Goal: Information Seeking & Learning: Learn about a topic

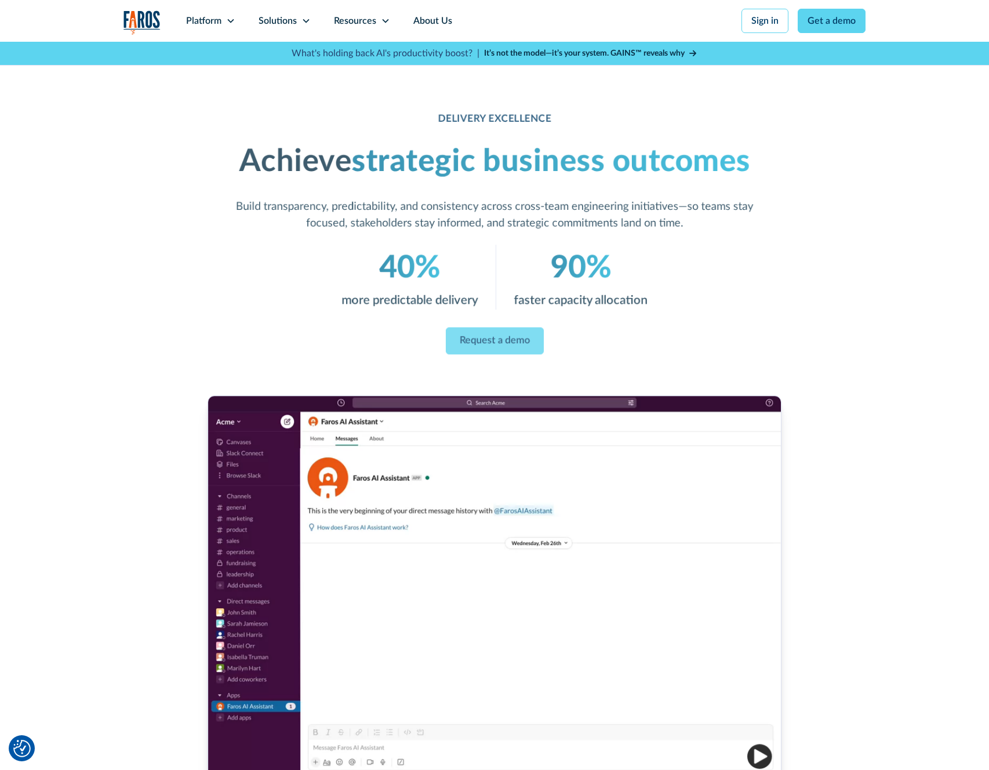
click at [144, 21] on img "home" at bounding box center [142, 22] width 37 height 24
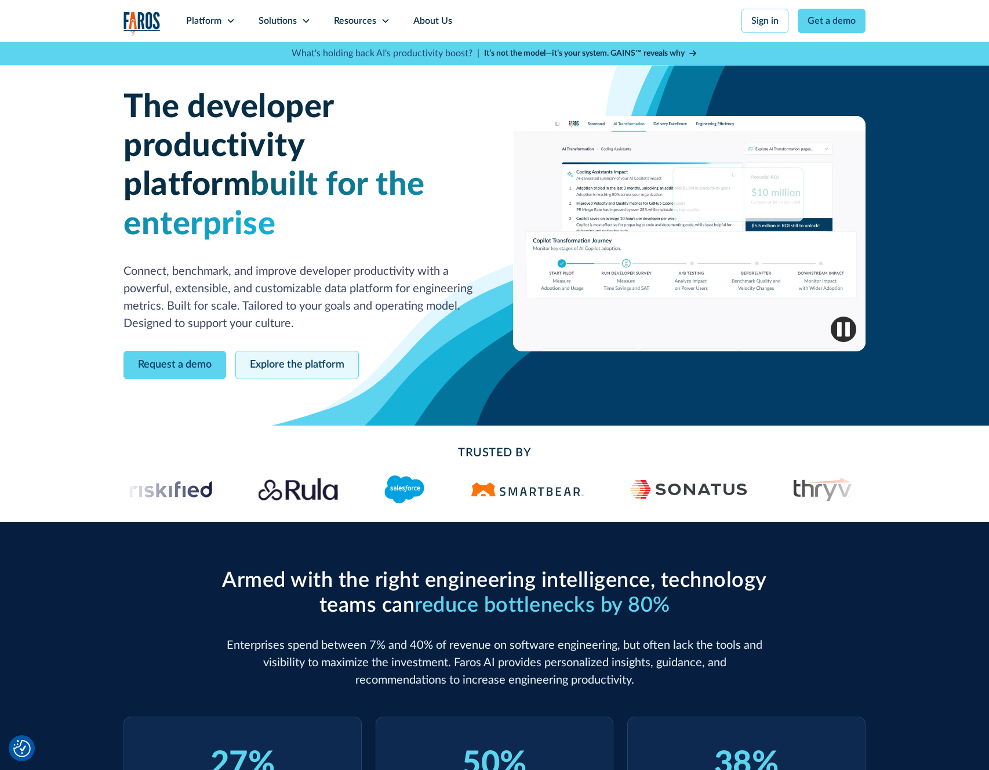
click at [315, 351] on link "Explore the platform" at bounding box center [297, 365] width 124 height 28
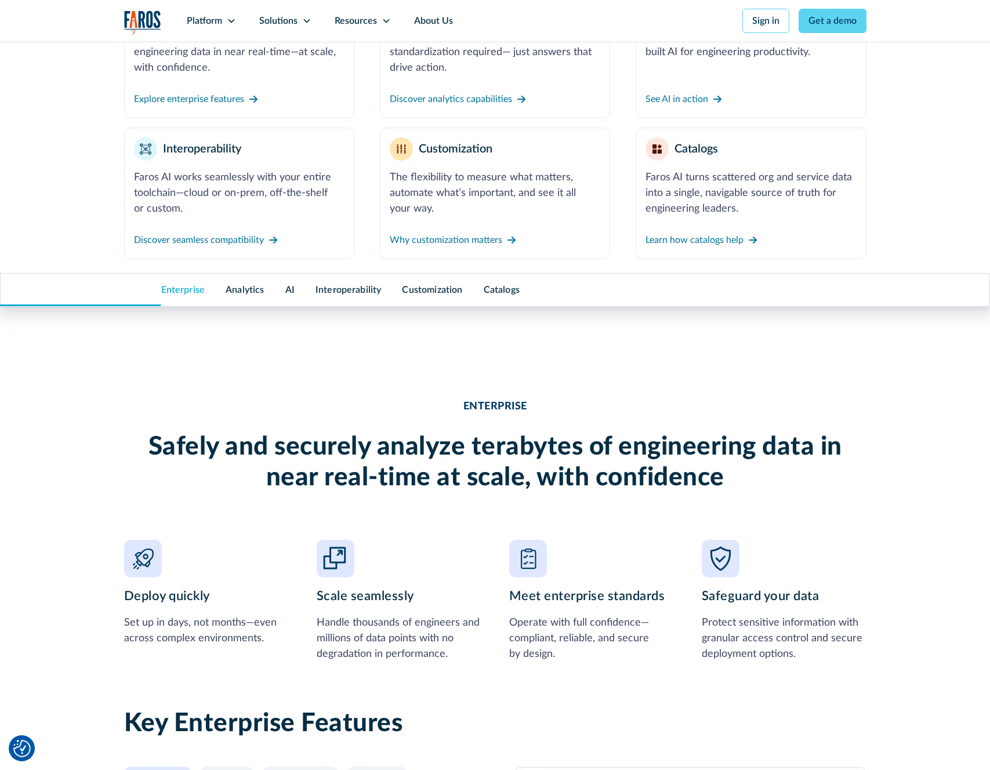
scroll to position [583, 0]
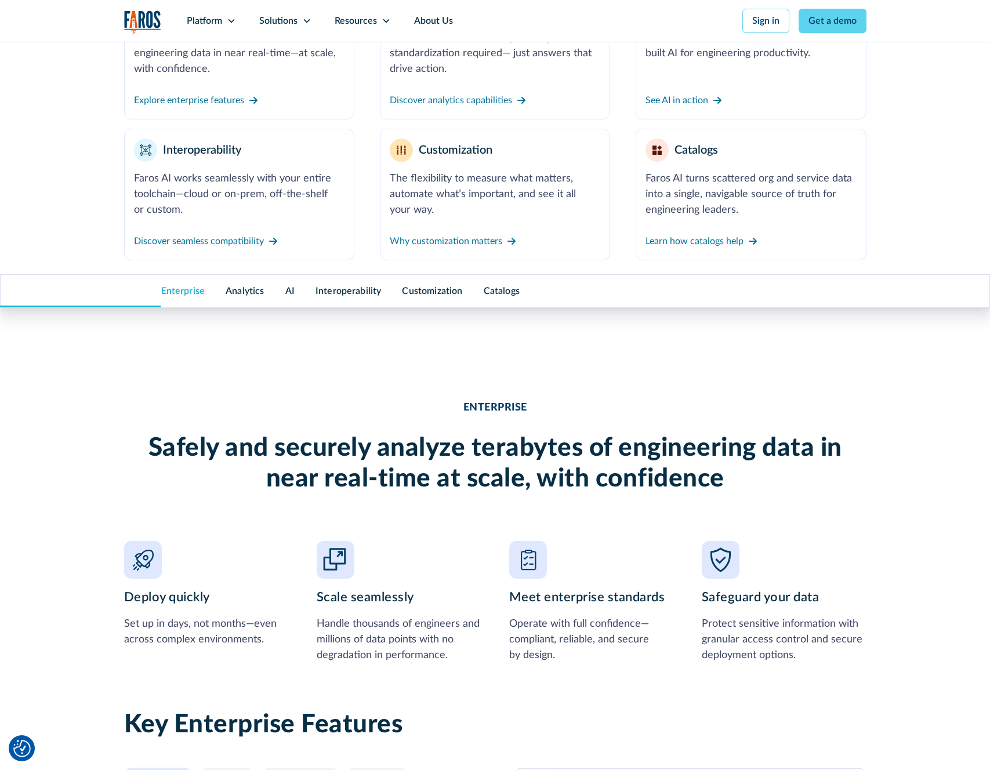
click at [843, 372] on div "ENTERPRISE Safely and securely analyze terabytes of engineering data in near re…" at bounding box center [495, 516] width 742 height 342
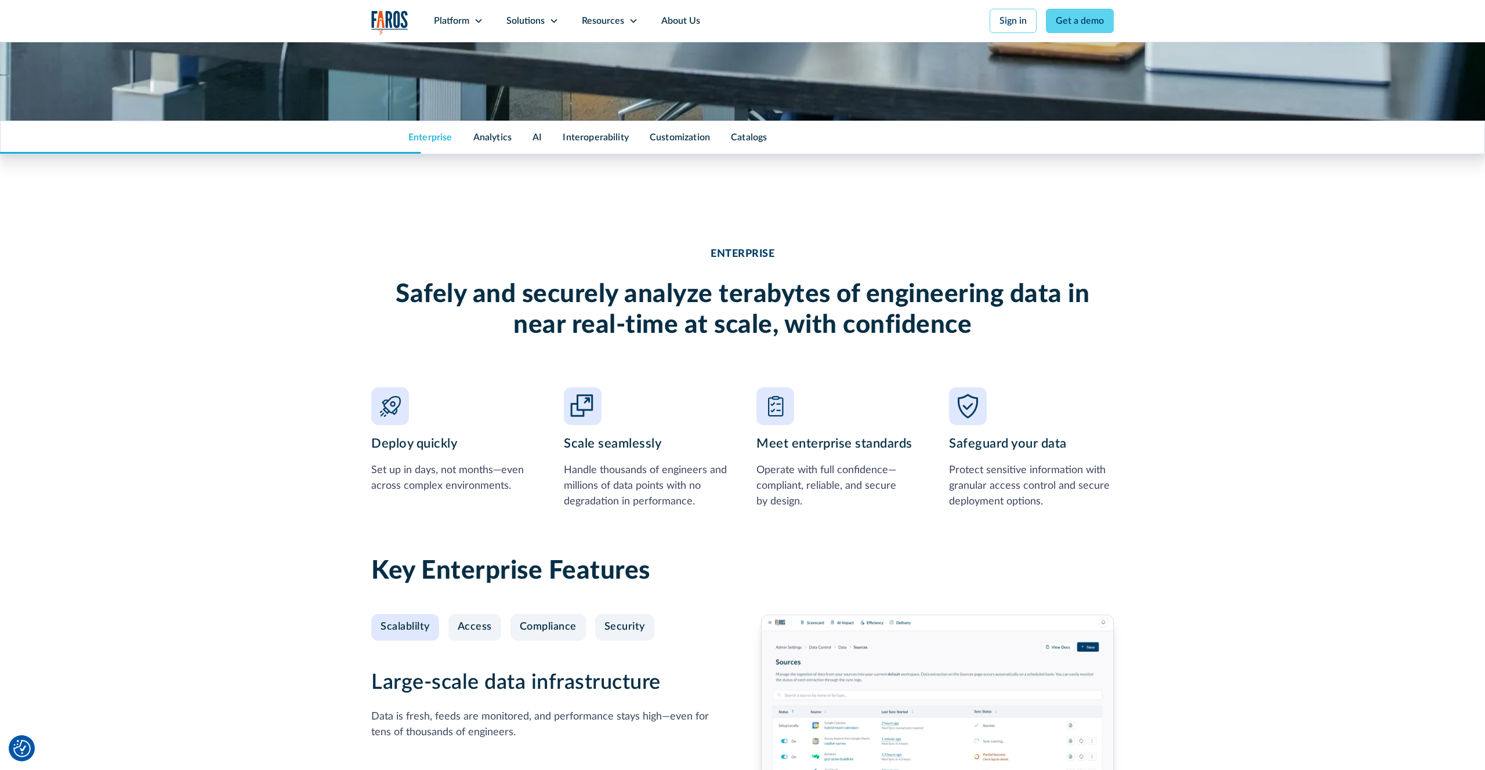
scroll to position [742, 0]
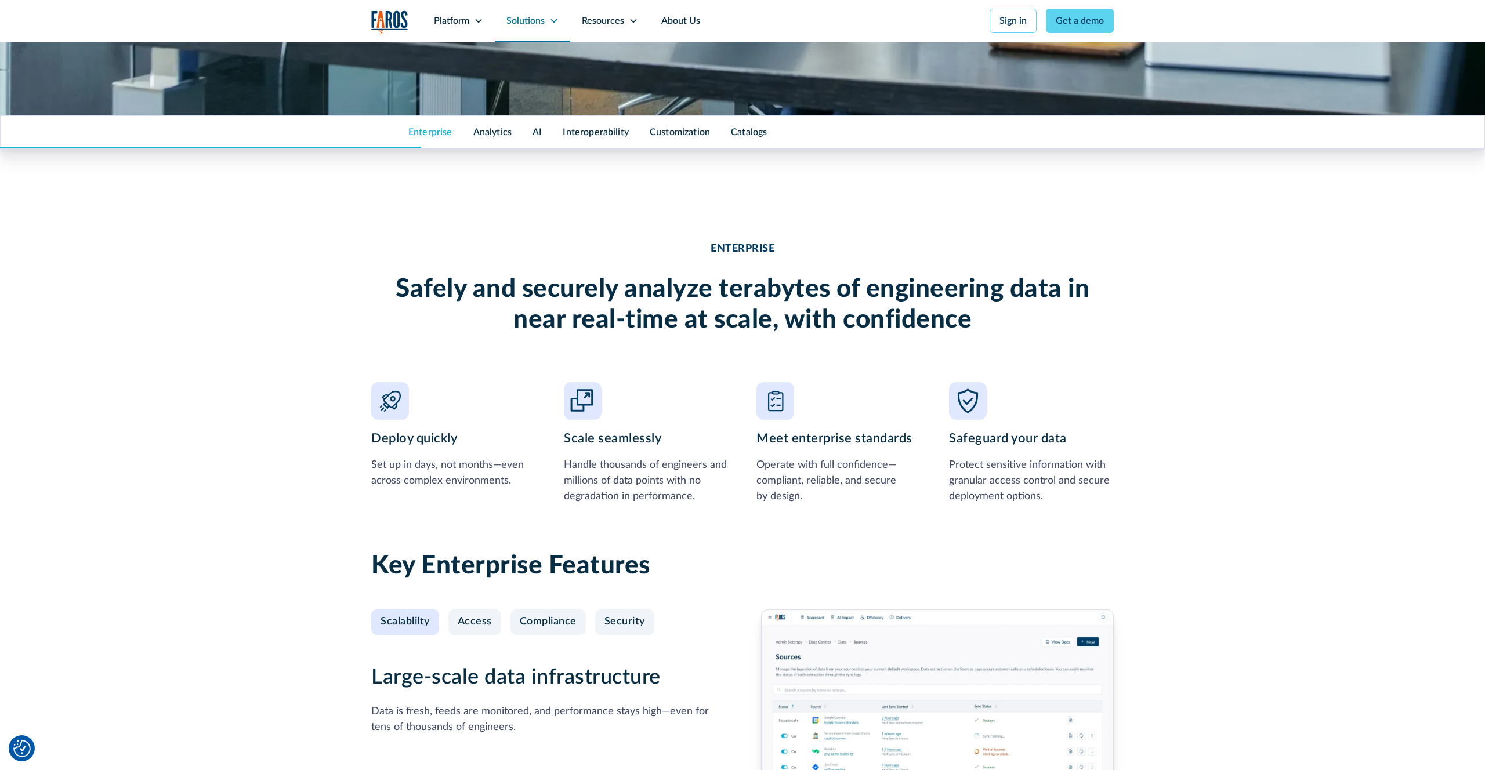
click at [558, 19] on div "Solutions" at bounding box center [532, 21] width 75 height 42
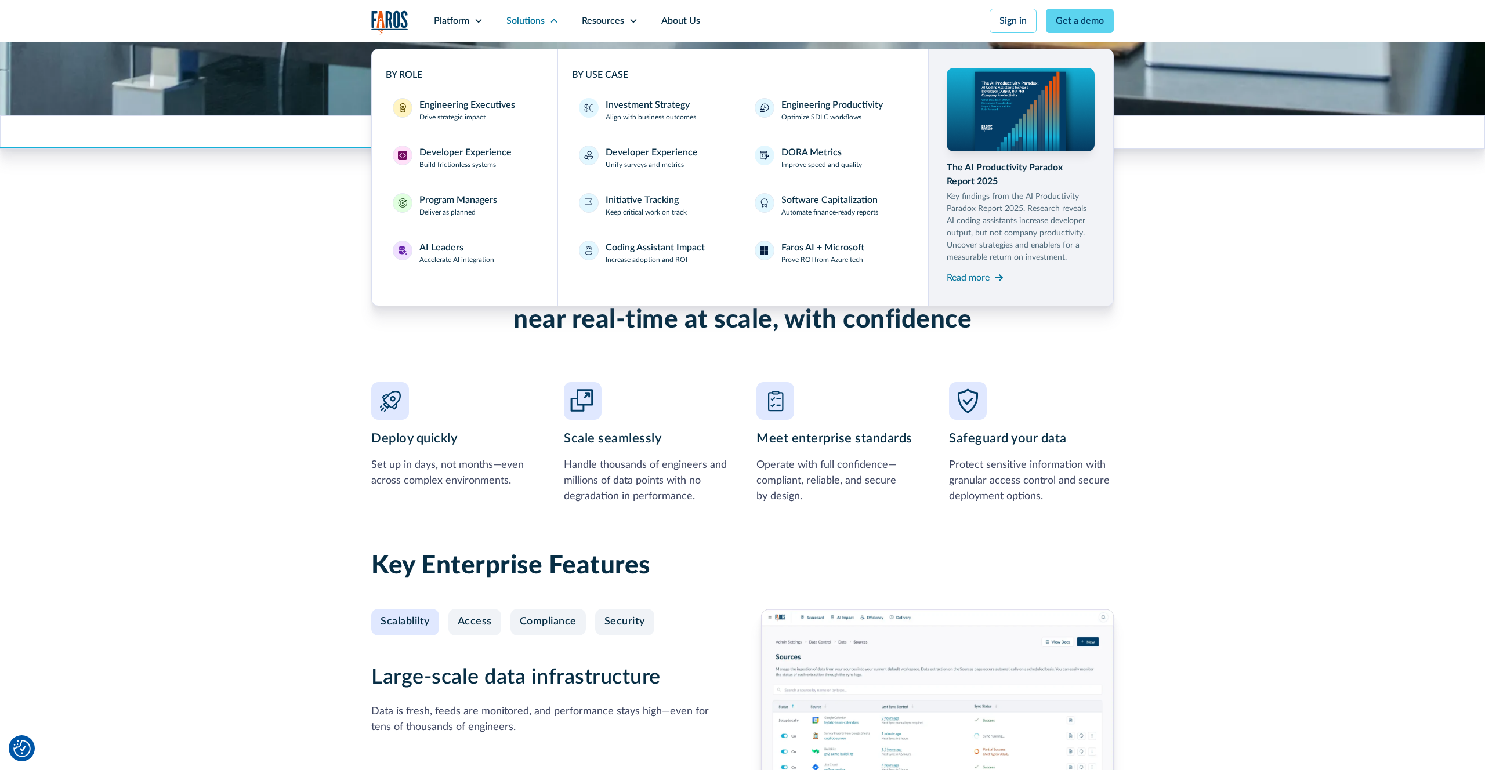
click at [989, 390] on div "ENTERPRISE Safely and securely analyze terabytes of engineering data in near re…" at bounding box center [742, 357] width 1485 height 342
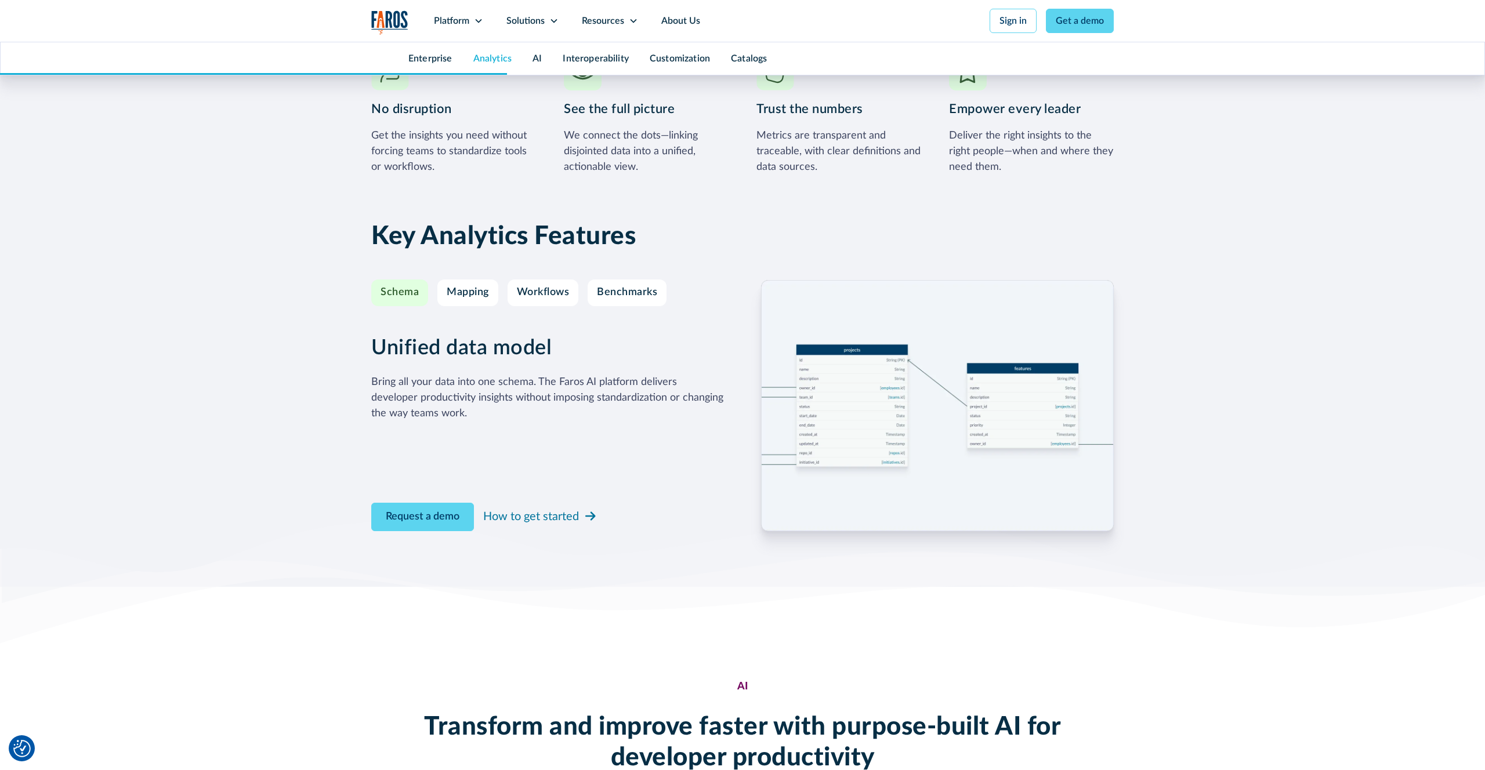
scroll to position [1846, 0]
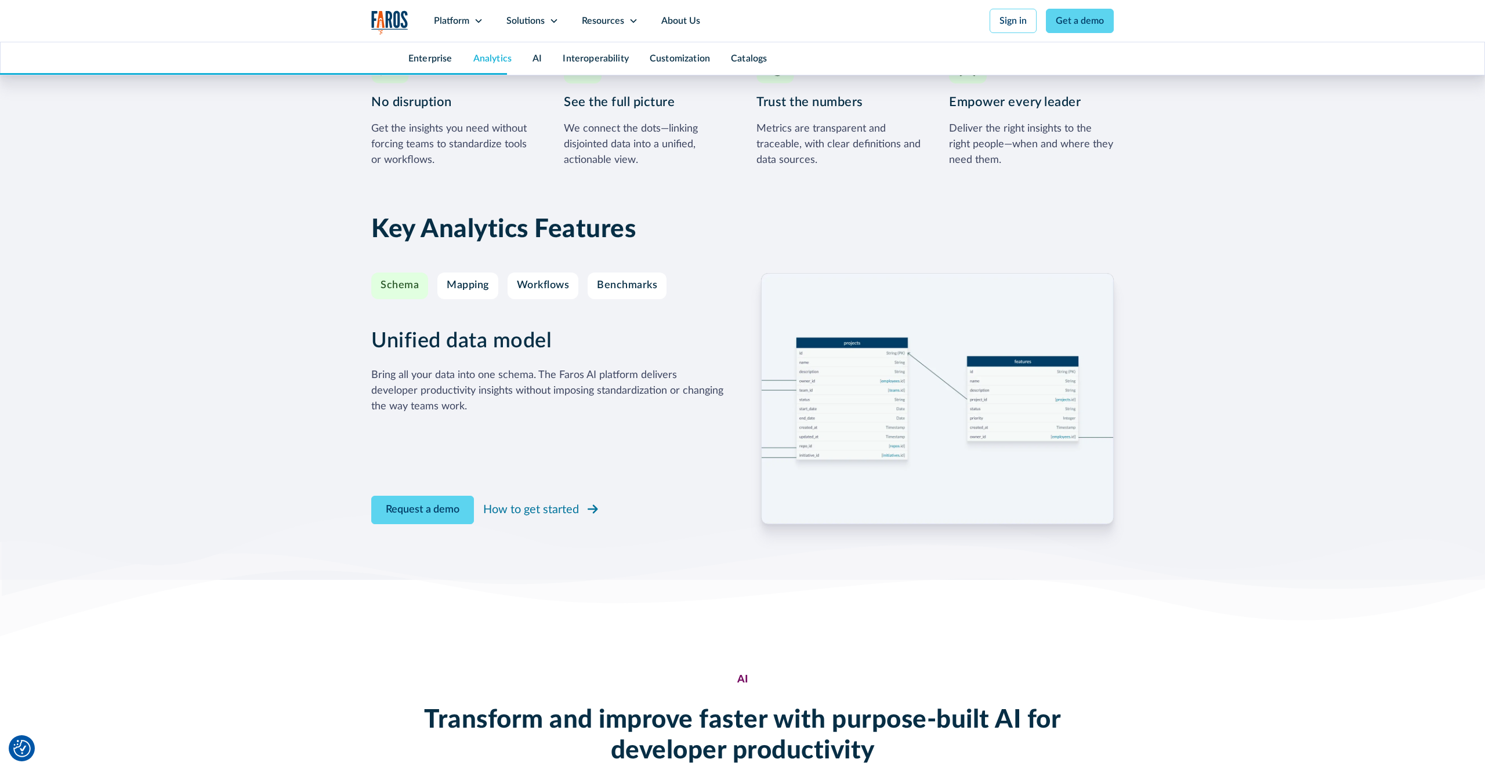
click at [536, 510] on div "How to get started" at bounding box center [531, 509] width 96 height 17
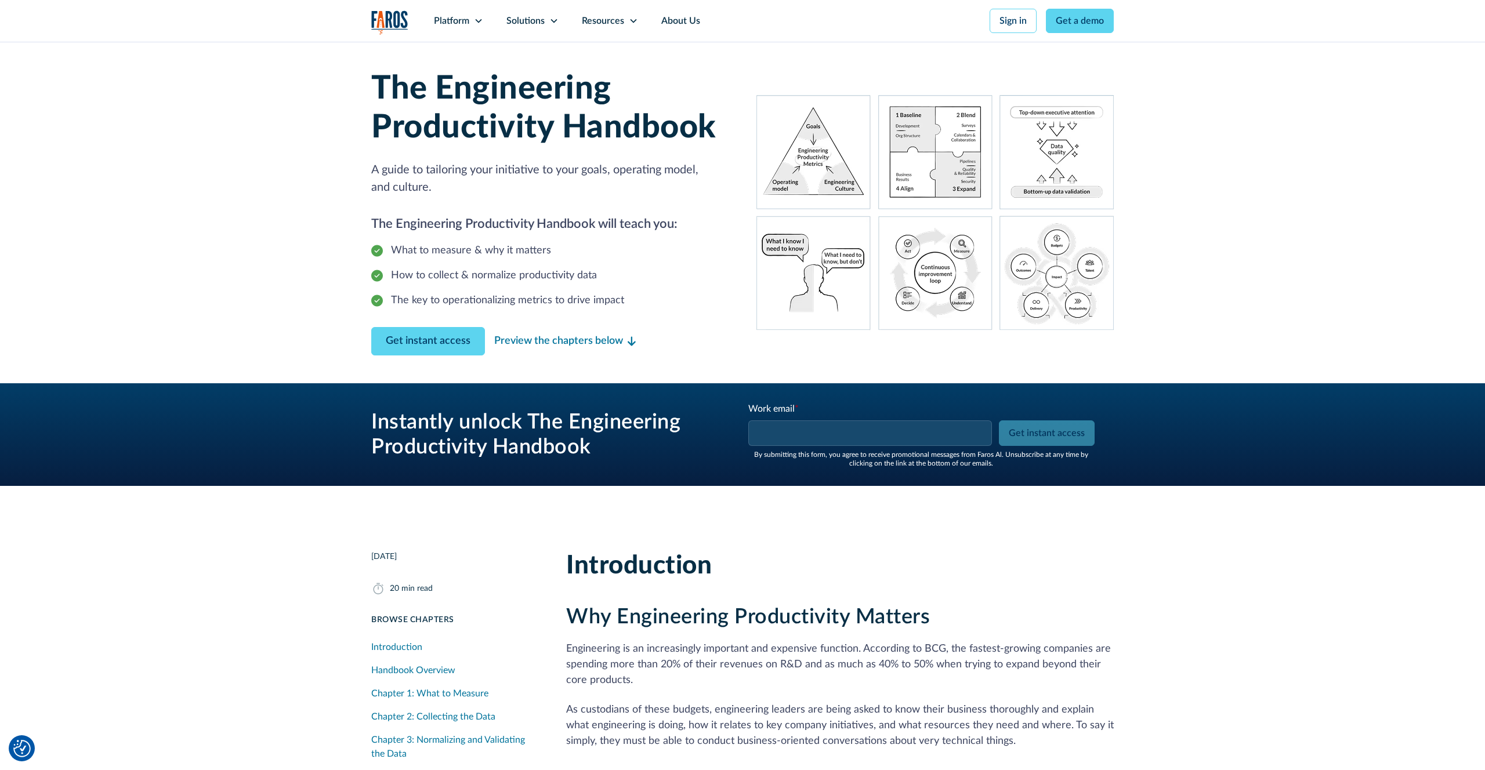
click at [1298, 174] on div "The Engineering Productivity Handbook A guide to tailoring your initiative to y…" at bounding box center [742, 213] width 1485 height 342
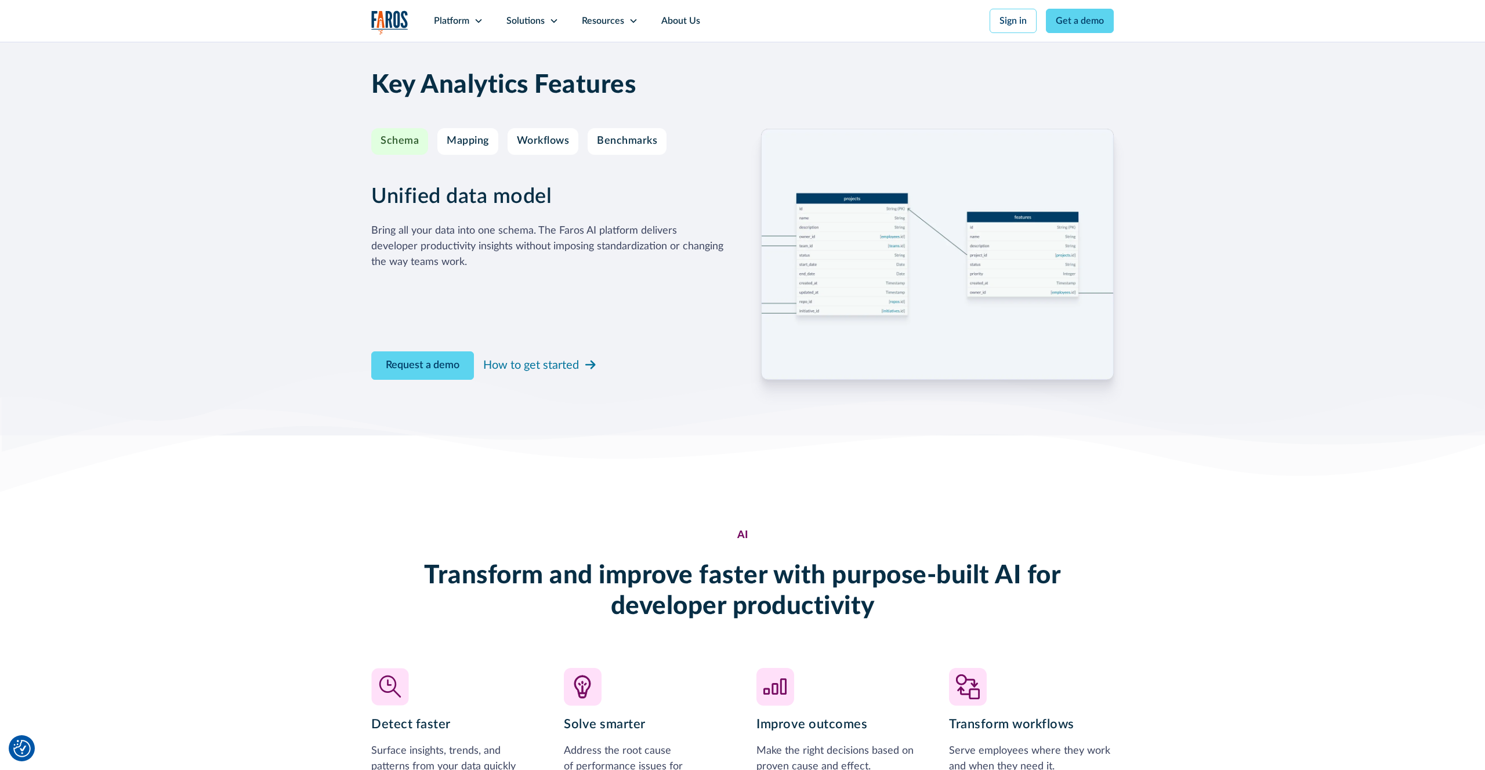
scroll to position [1846, 0]
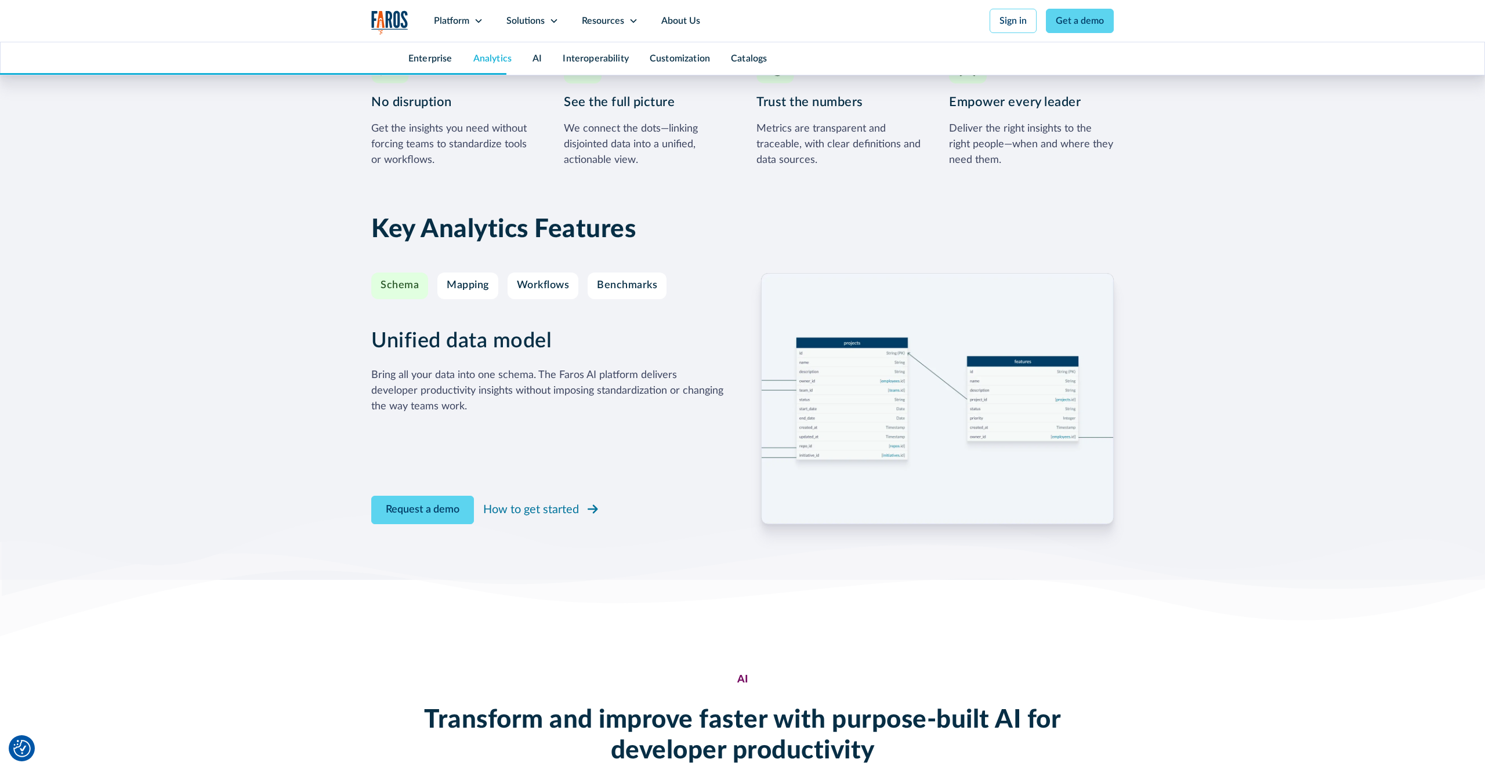
click at [543, 514] on div "How to get started" at bounding box center [531, 509] width 96 height 17
